Goal: Information Seeking & Learning: Learn about a topic

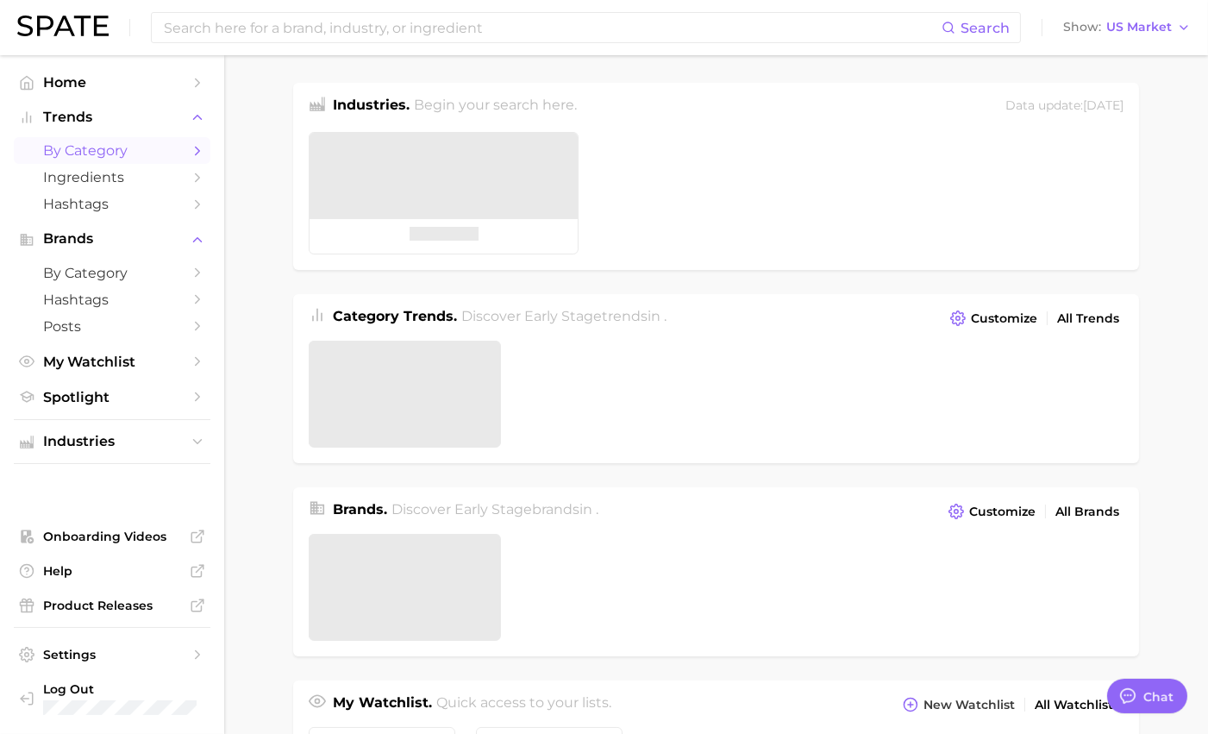
click at [181, 150] on span "by Category" at bounding box center [112, 150] width 138 height 16
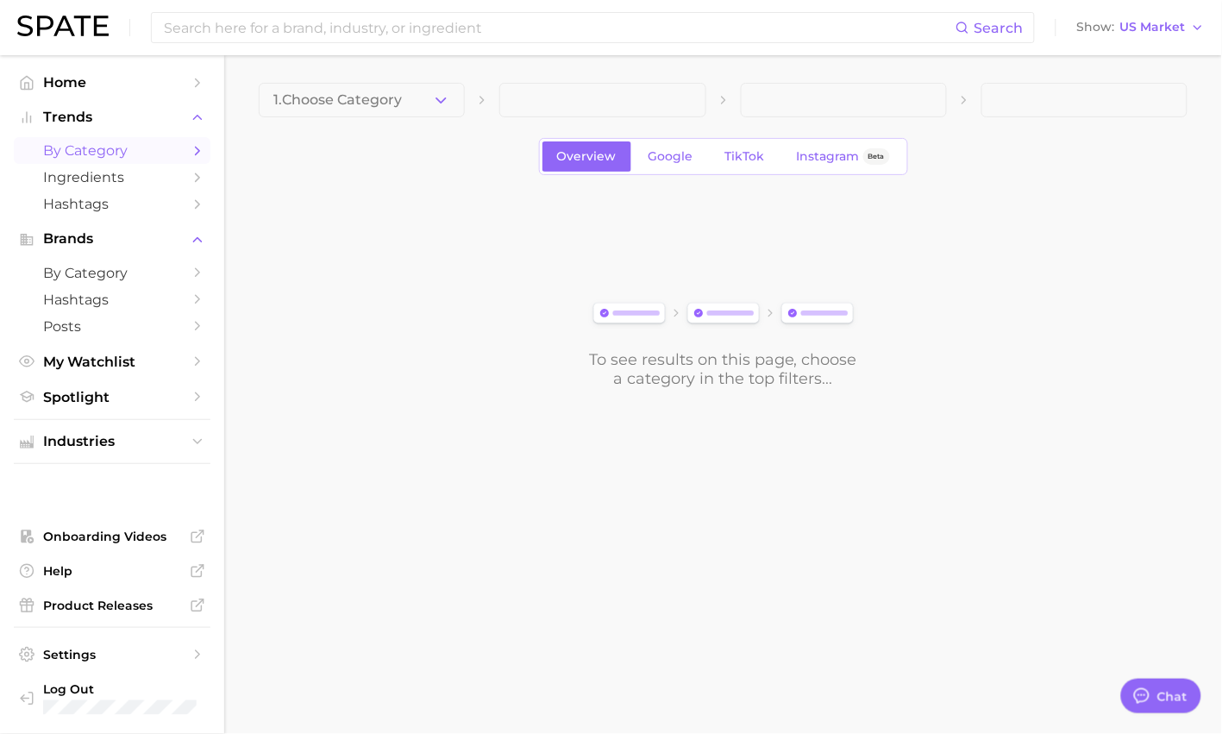
click at [388, 119] on div "1. Choose Category Overview Google TikTok Instagram Beta To see results on this…" at bounding box center [723, 235] width 929 height 305
click at [394, 100] on span "1. Choose Category" at bounding box center [337, 100] width 128 height 16
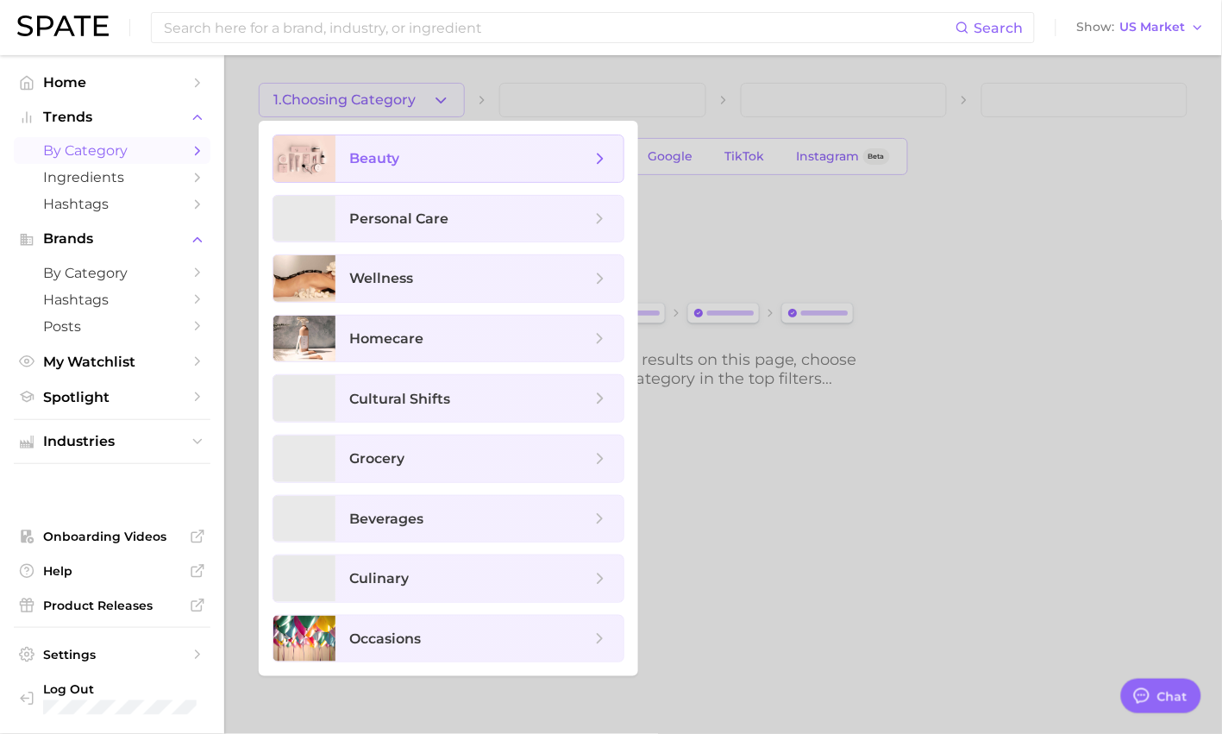
click at [415, 162] on span "beauty" at bounding box center [469, 158] width 241 height 19
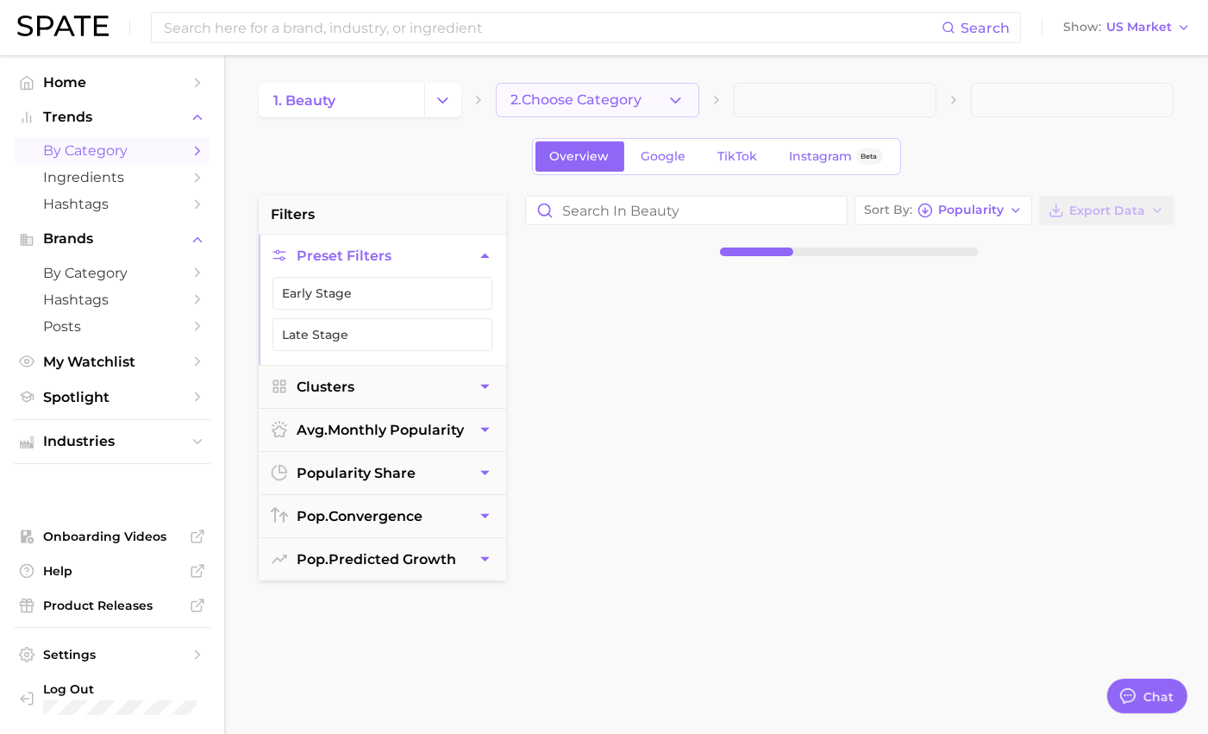
click at [558, 90] on button "2. Choose Category" at bounding box center [597, 100] width 203 height 34
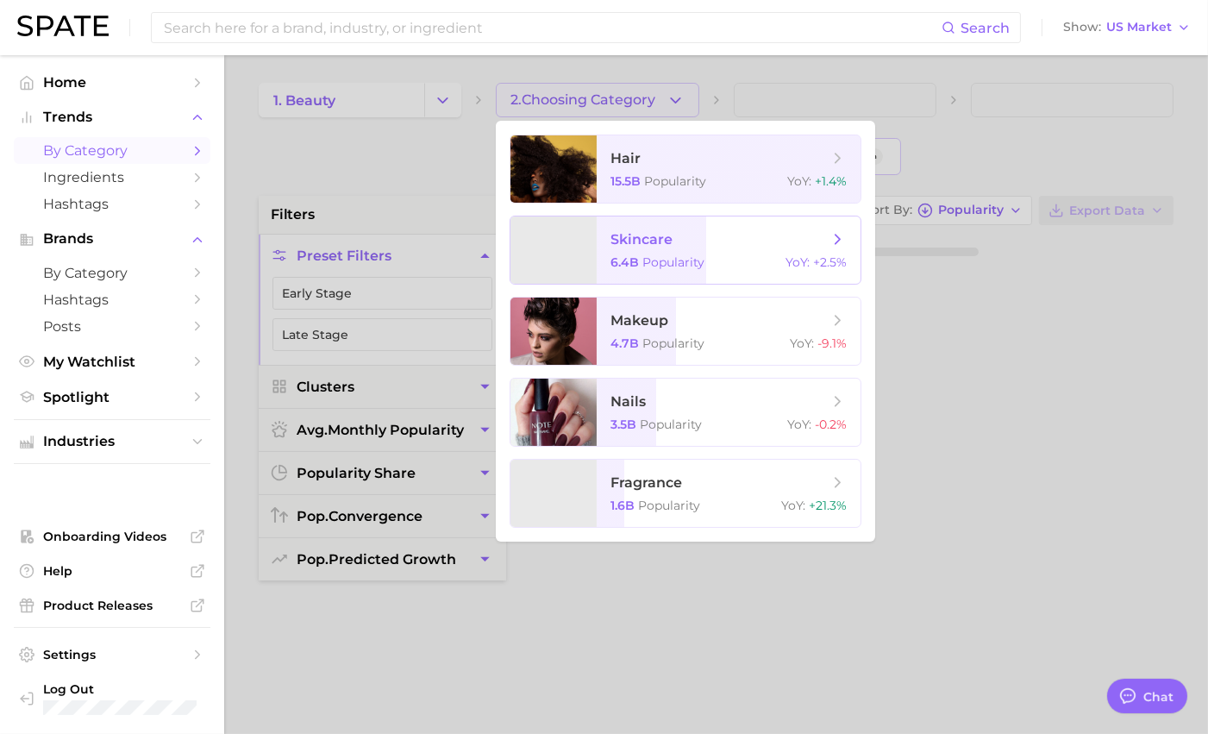
click at [655, 235] on span "skincare" at bounding box center [641, 239] width 62 height 16
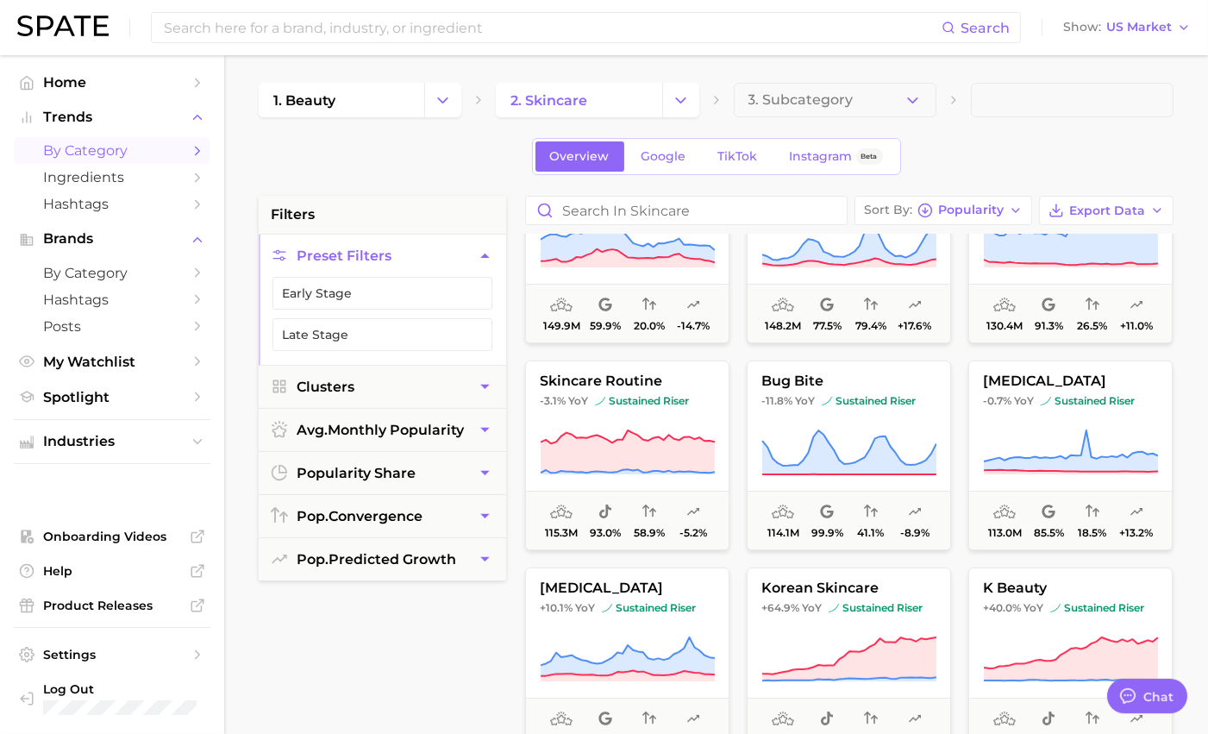
scroll to position [479, 0]
